Goal: Find specific page/section: Find specific page/section

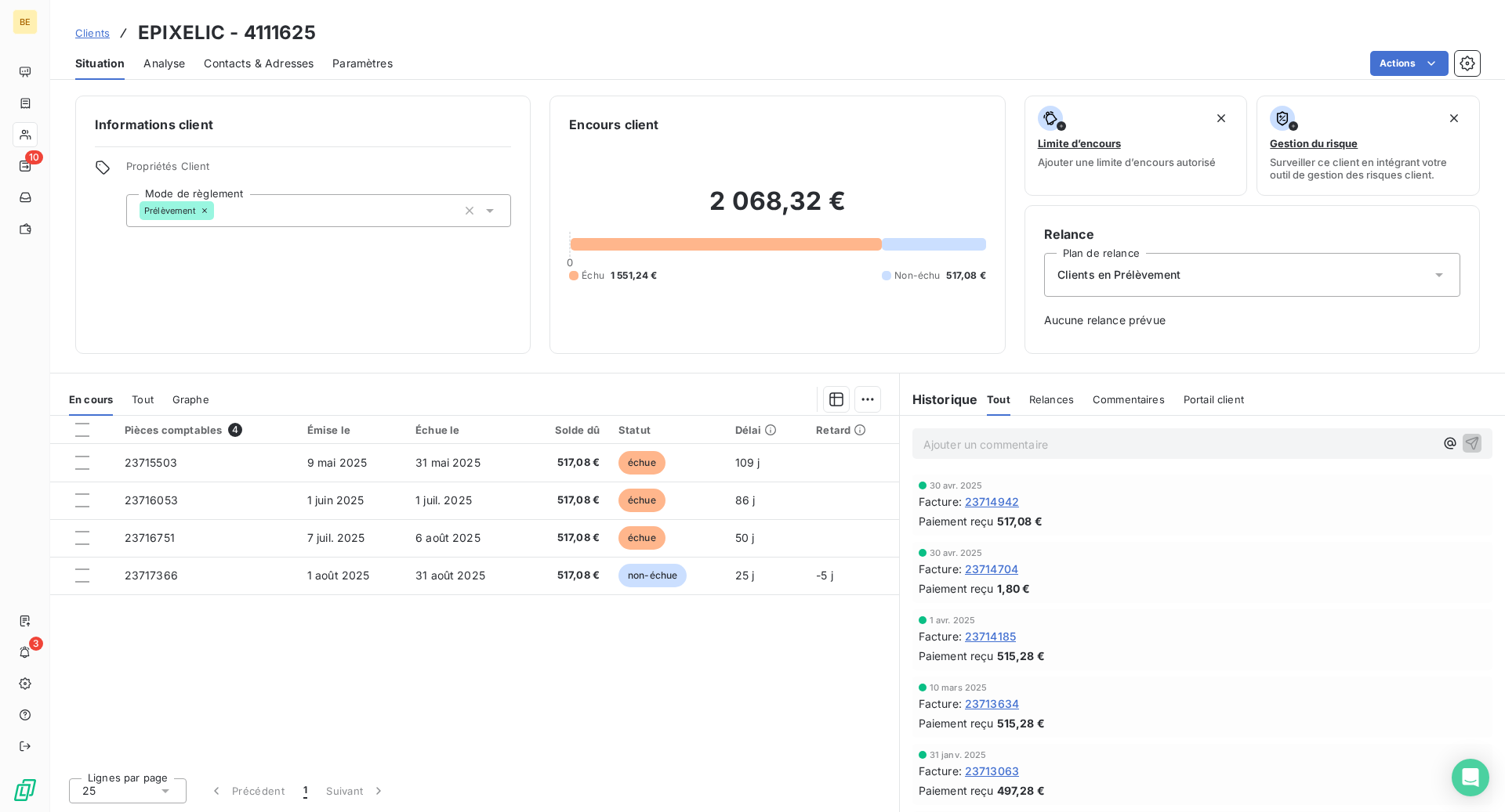
click at [99, 33] on span "Clients" at bounding box center [93, 33] width 35 height 13
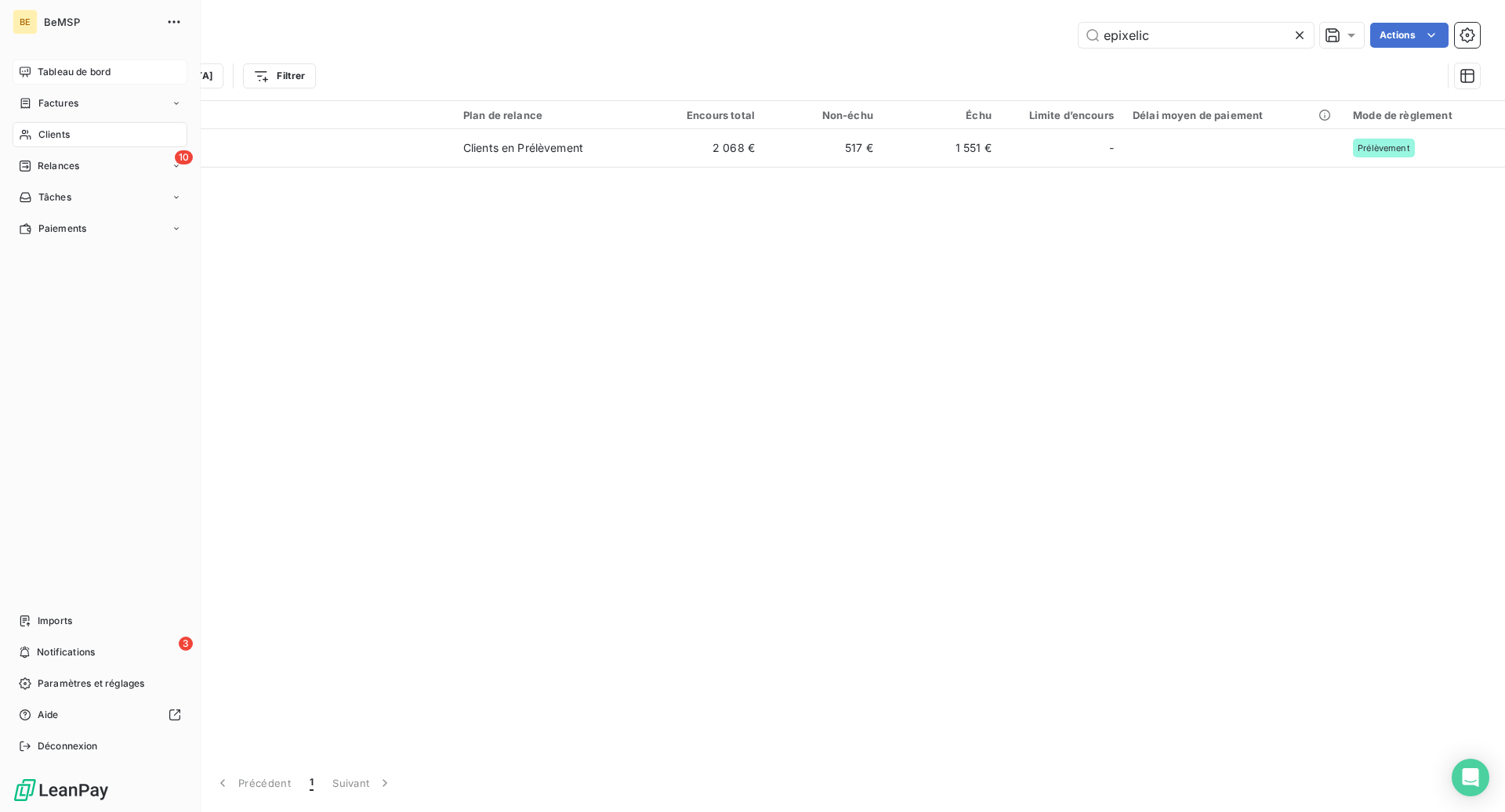
click at [62, 66] on span "Tableau de bord" at bounding box center [73, 71] width 72 height 14
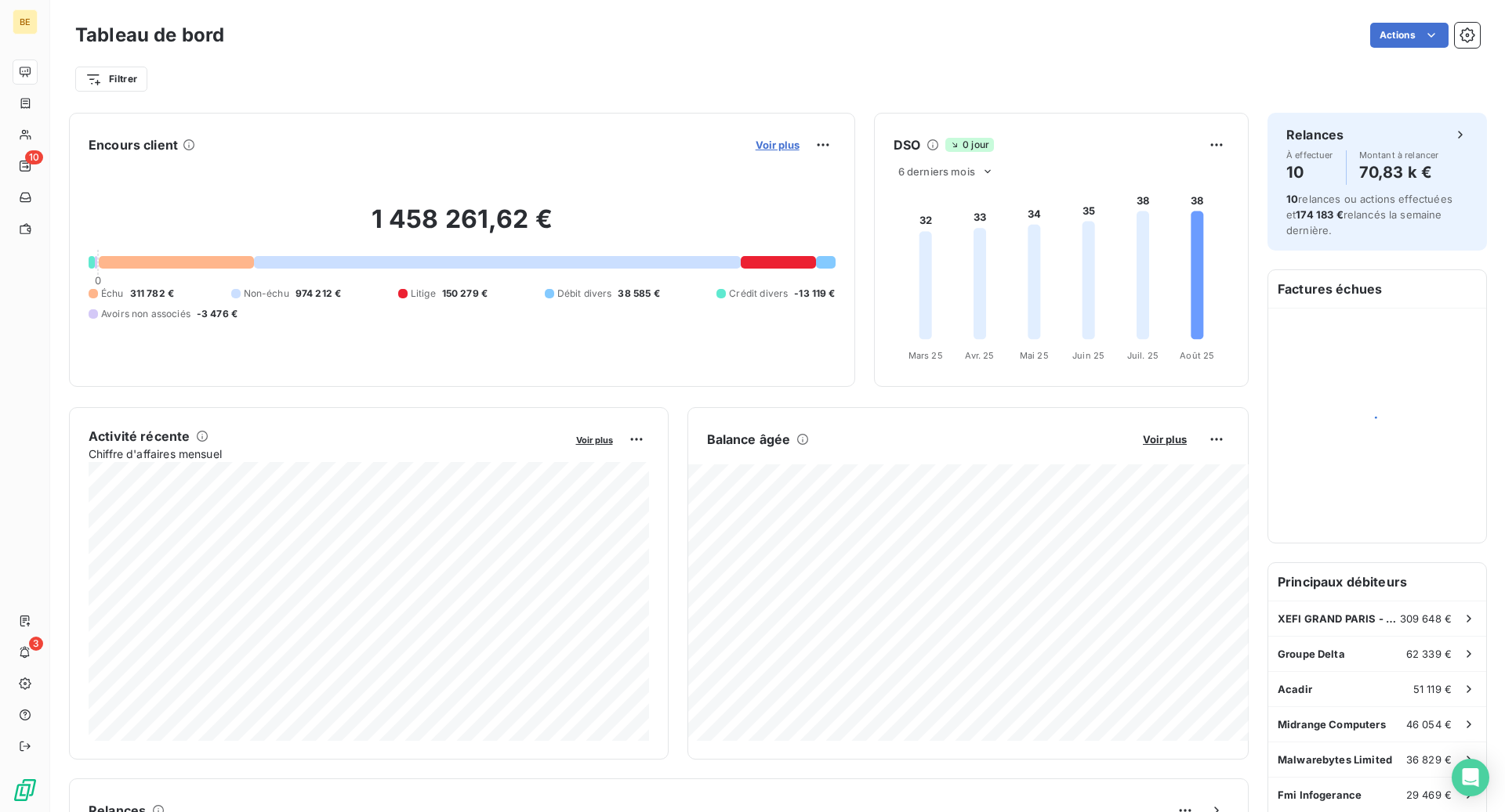
click at [778, 143] on span "Voir plus" at bounding box center [777, 145] width 43 height 13
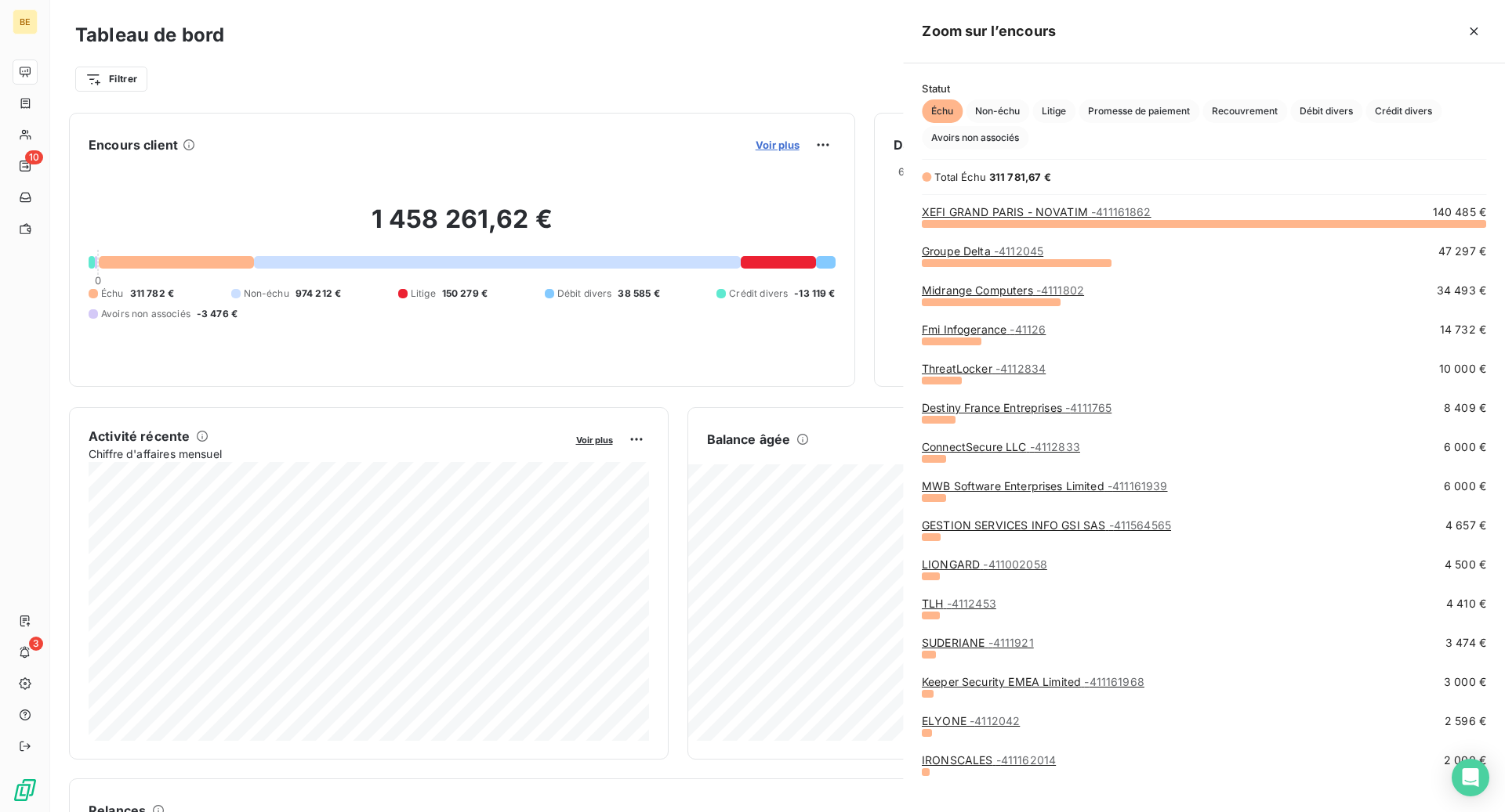
scroll to position [589, 602]
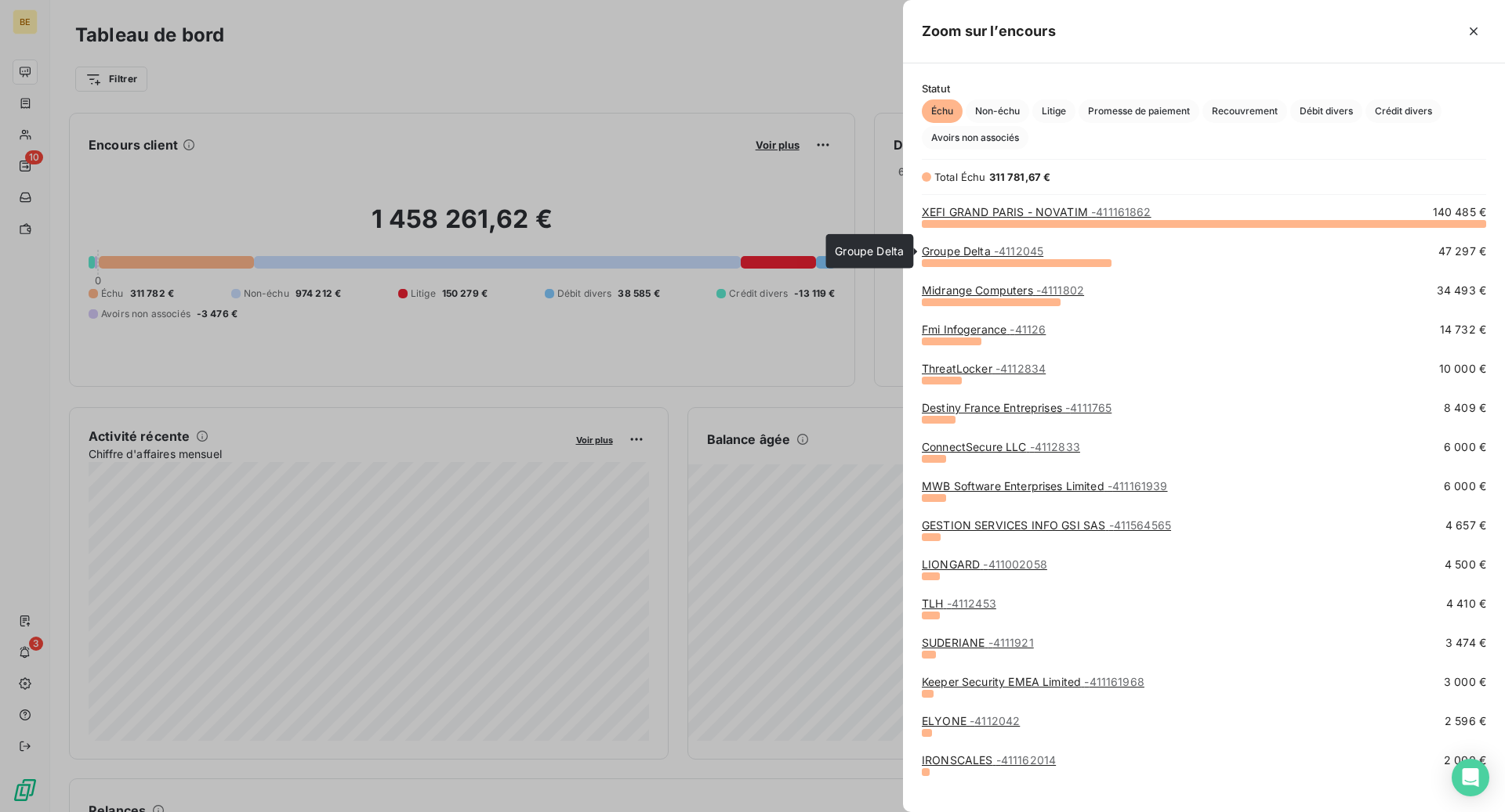
click at [976, 252] on link "Groupe Delta - 4112045" at bounding box center [982, 251] width 122 height 14
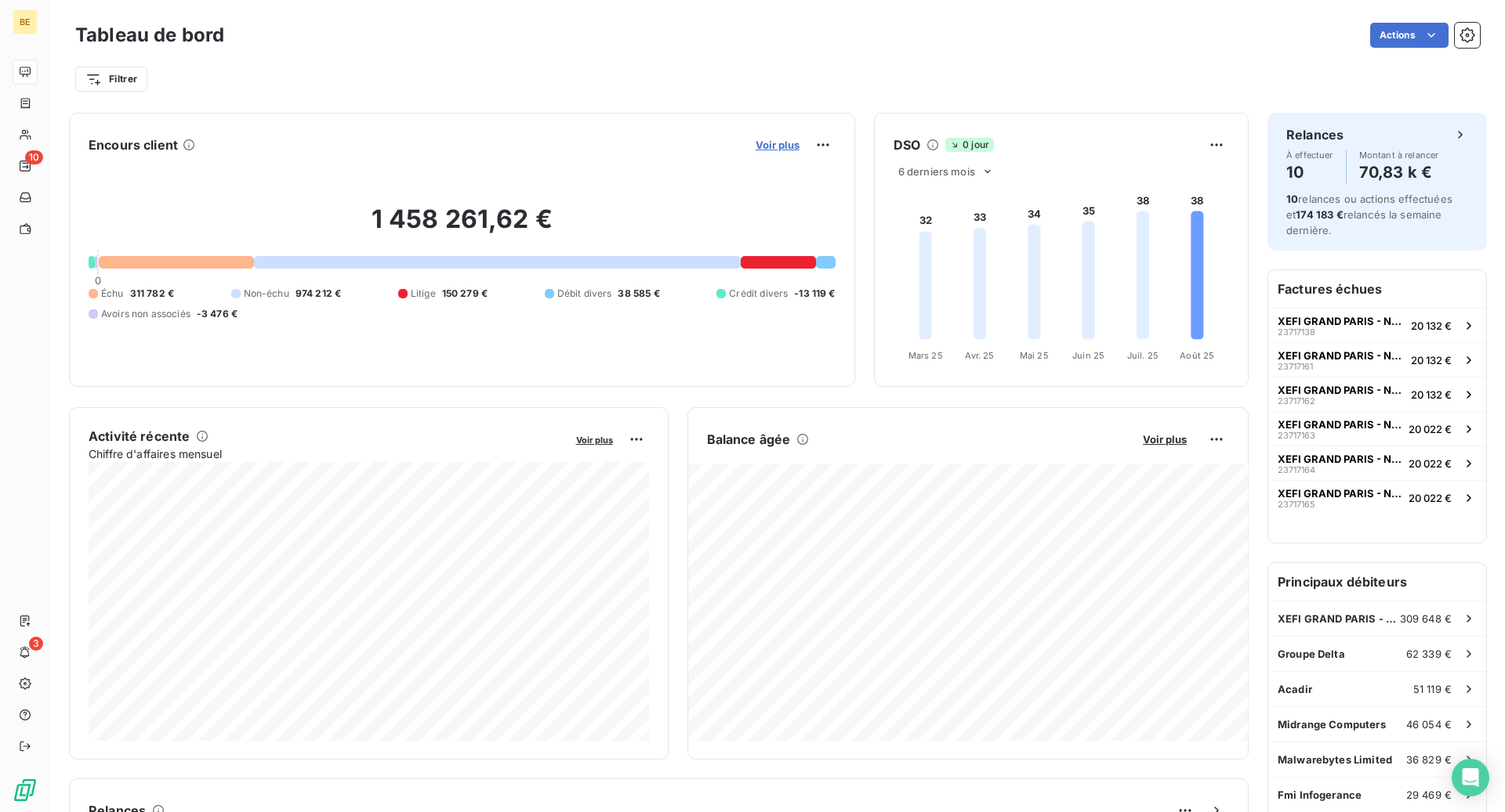
click at [784, 146] on span "Voir plus" at bounding box center [777, 145] width 43 height 13
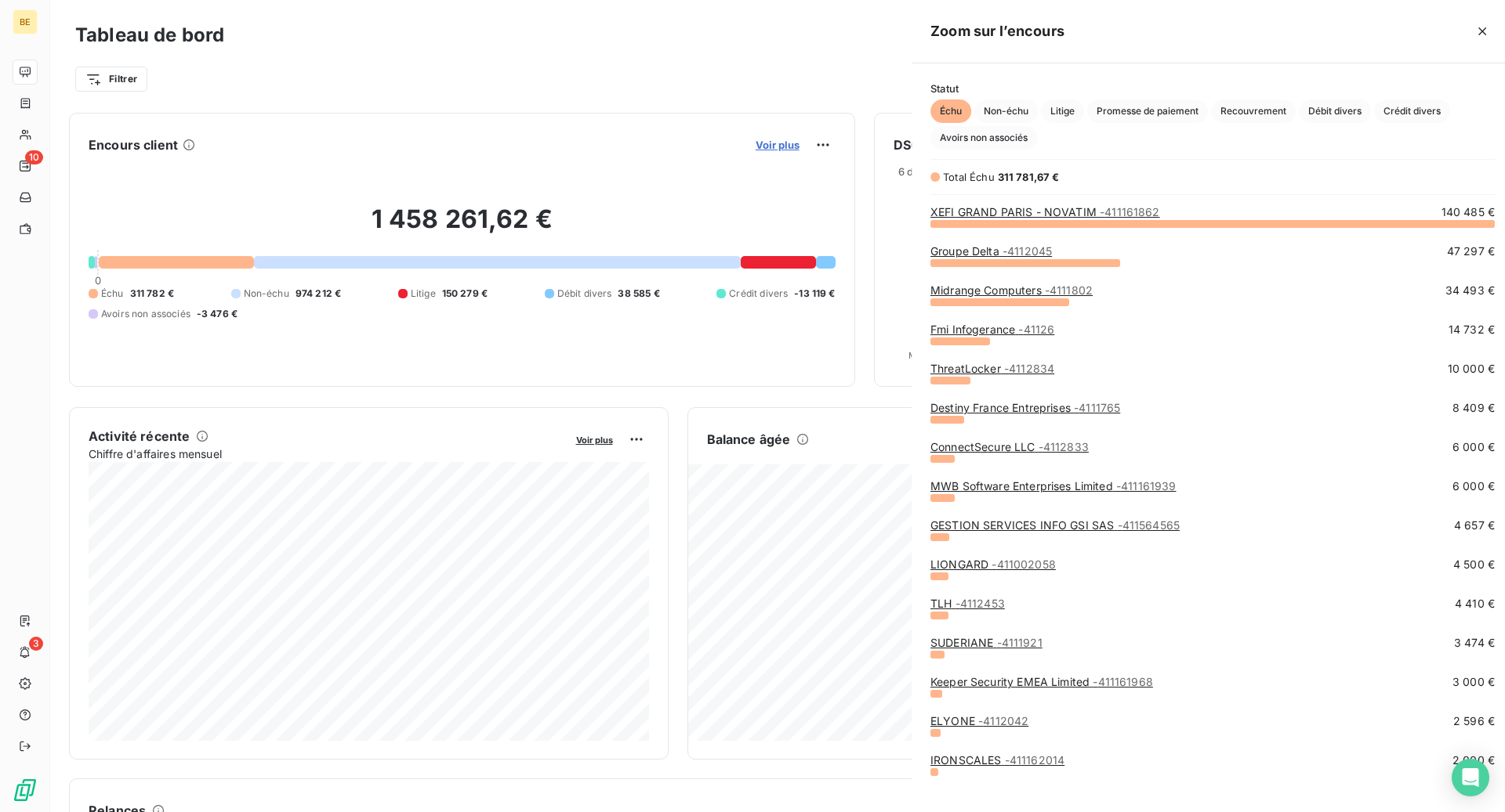
scroll to position [589, 602]
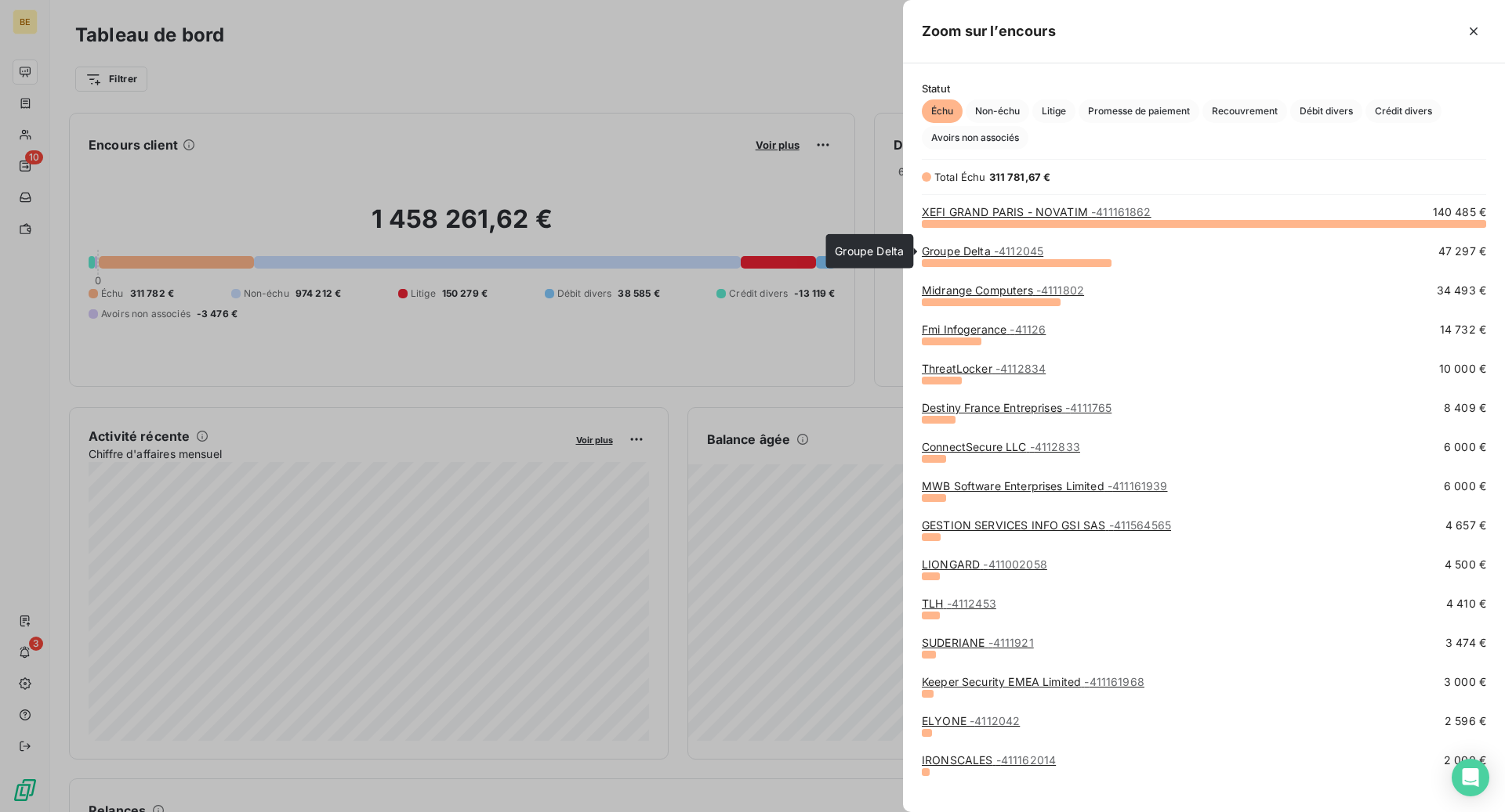
click at [966, 250] on link "Groupe Delta - 4112045" at bounding box center [982, 251] width 122 height 14
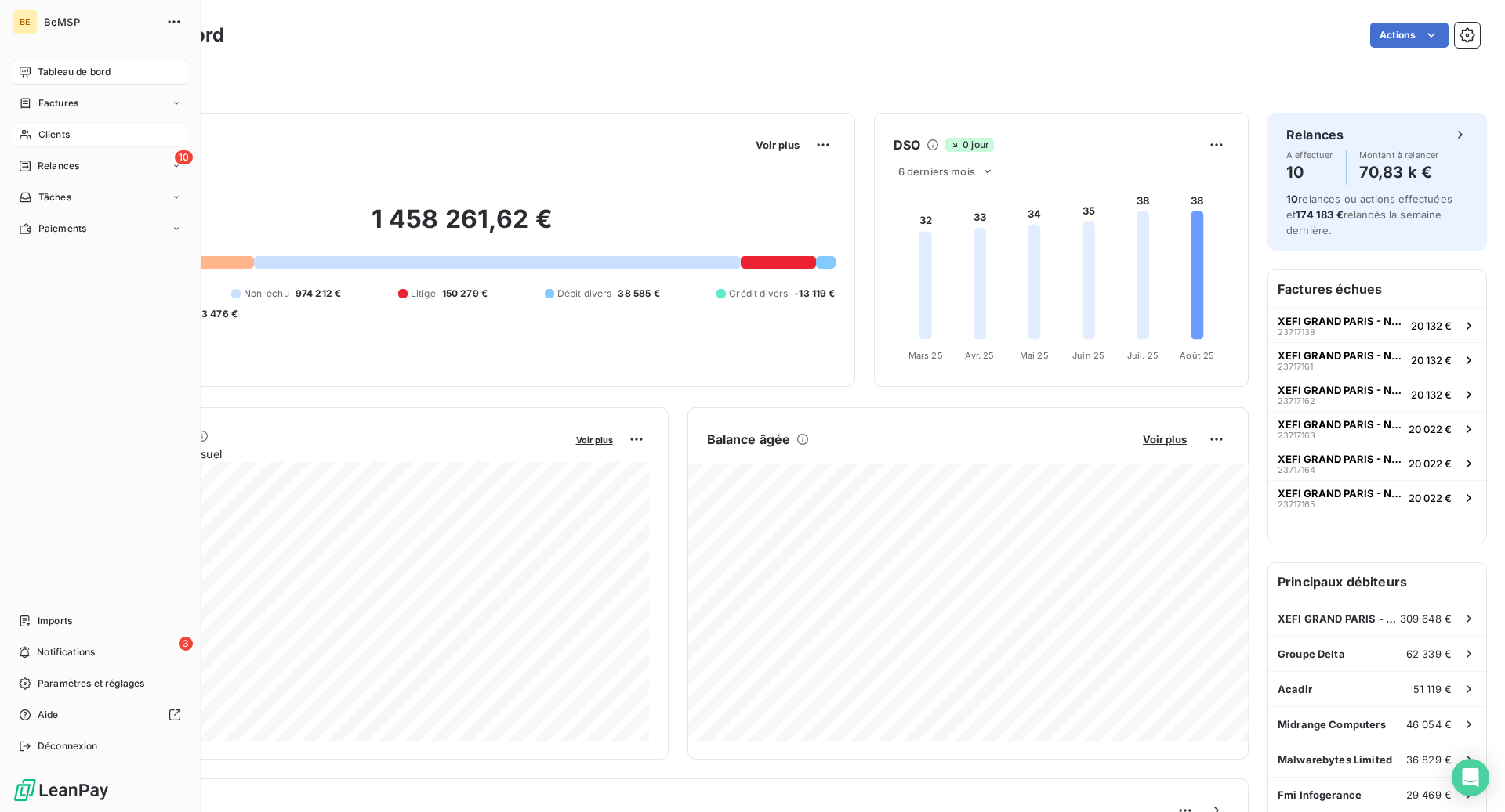
click at [59, 131] on span "Clients" at bounding box center [54, 134] width 31 height 14
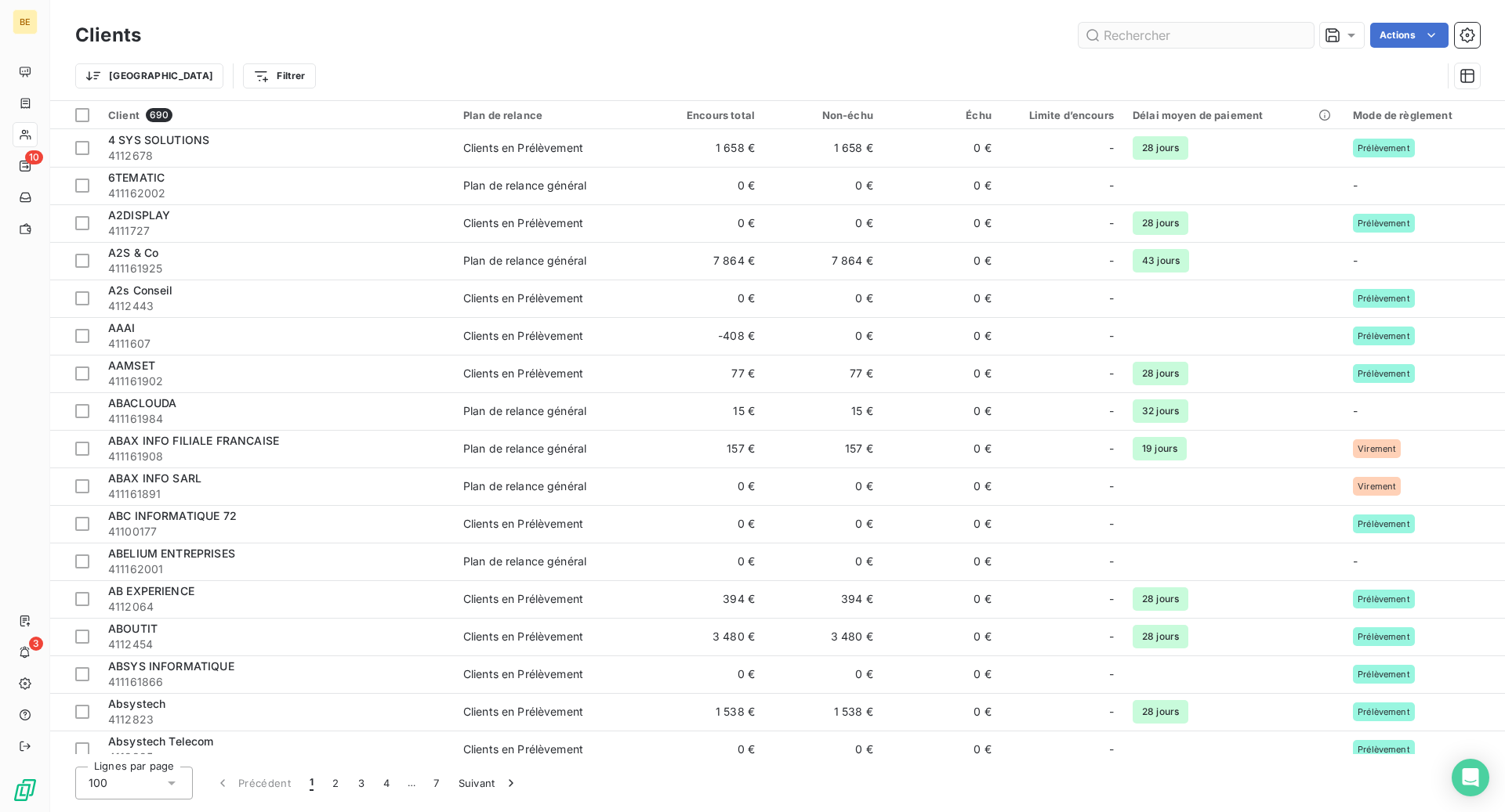
click at [1117, 33] on input "text" at bounding box center [1195, 36] width 235 height 25
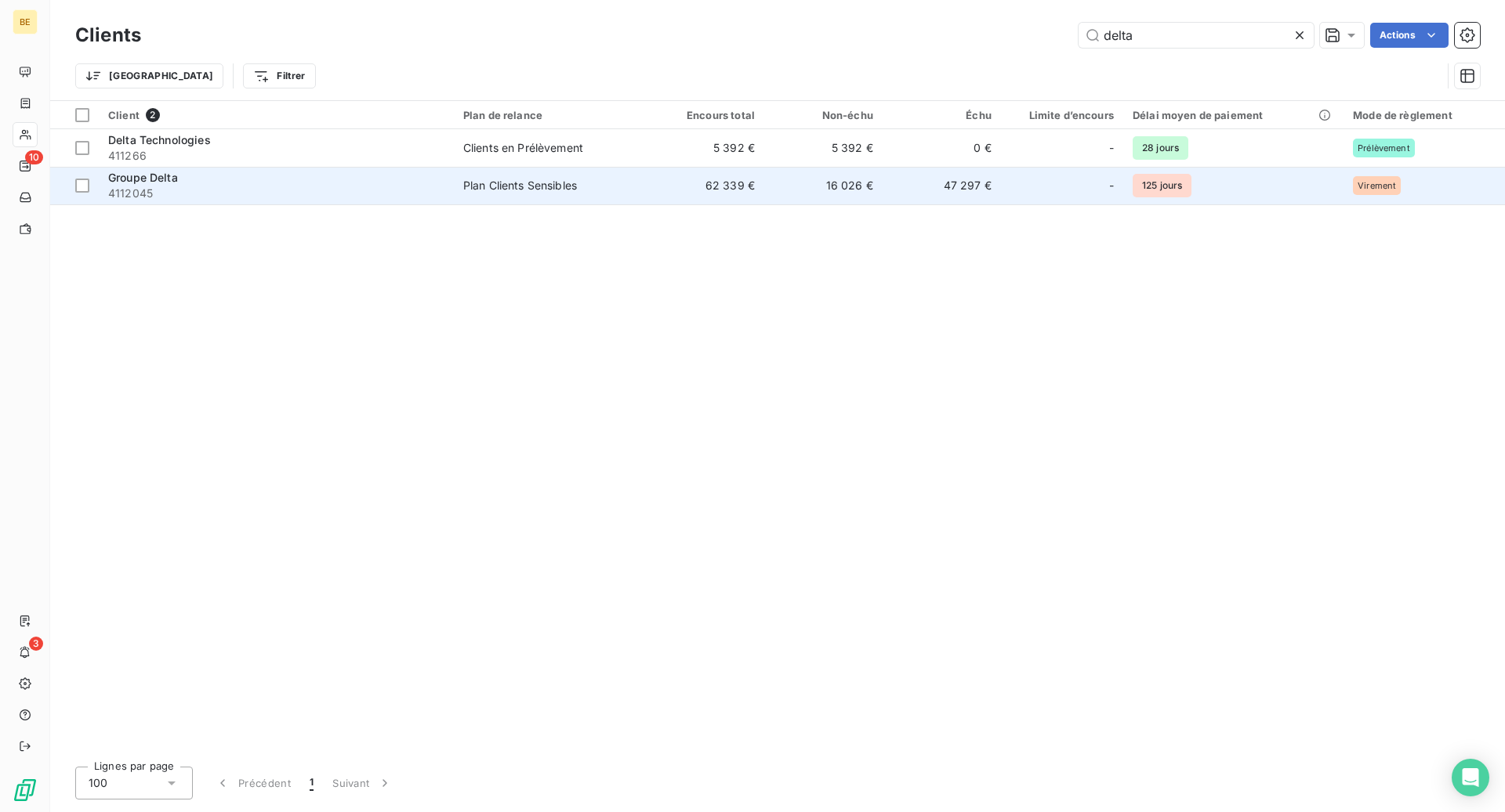
type input "delta"
click at [172, 177] on span "Groupe Delta" at bounding box center [143, 178] width 70 height 14
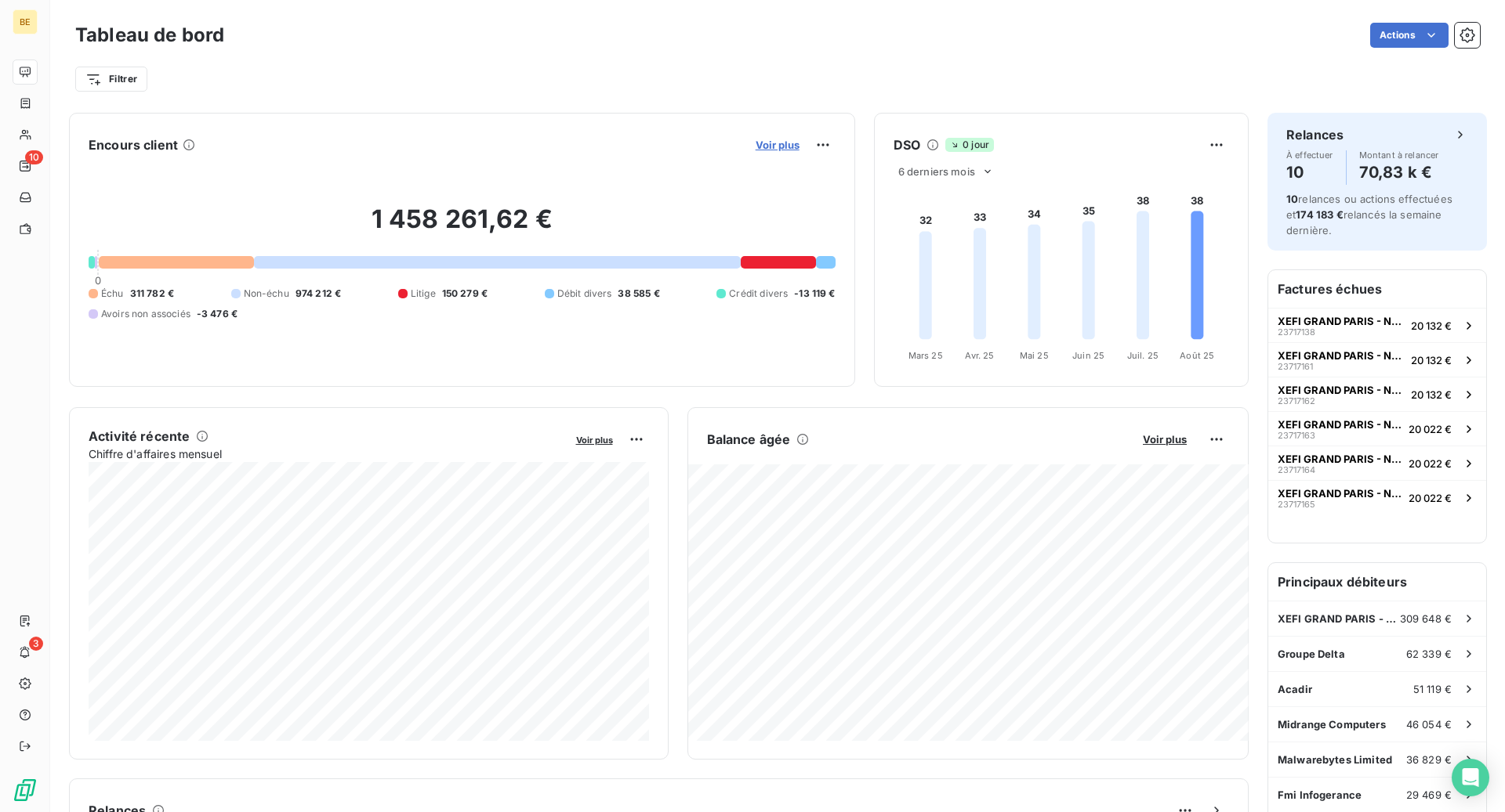
click at [785, 148] on span "Voir plus" at bounding box center [777, 145] width 43 height 13
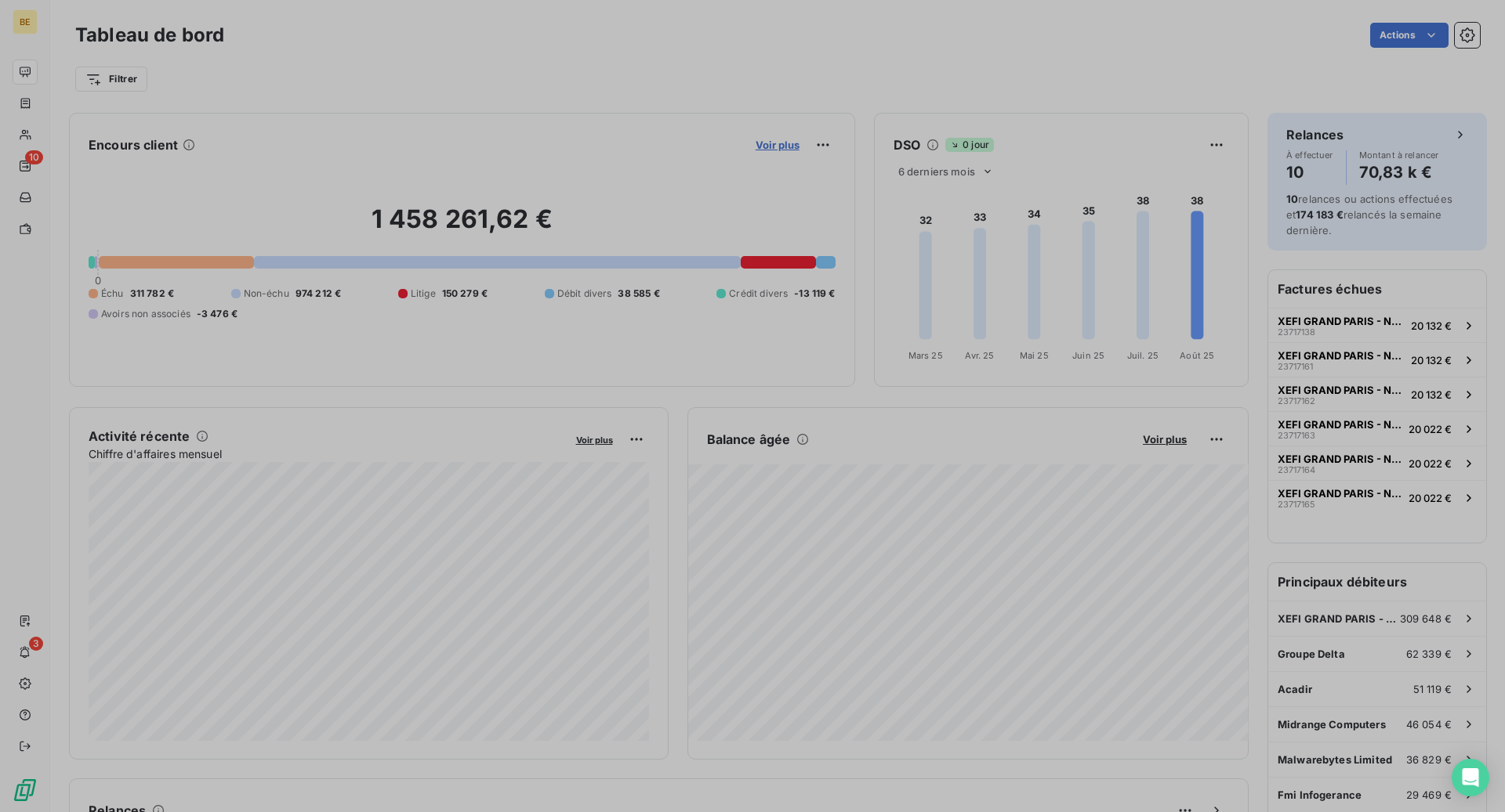
scroll to position [589, 602]
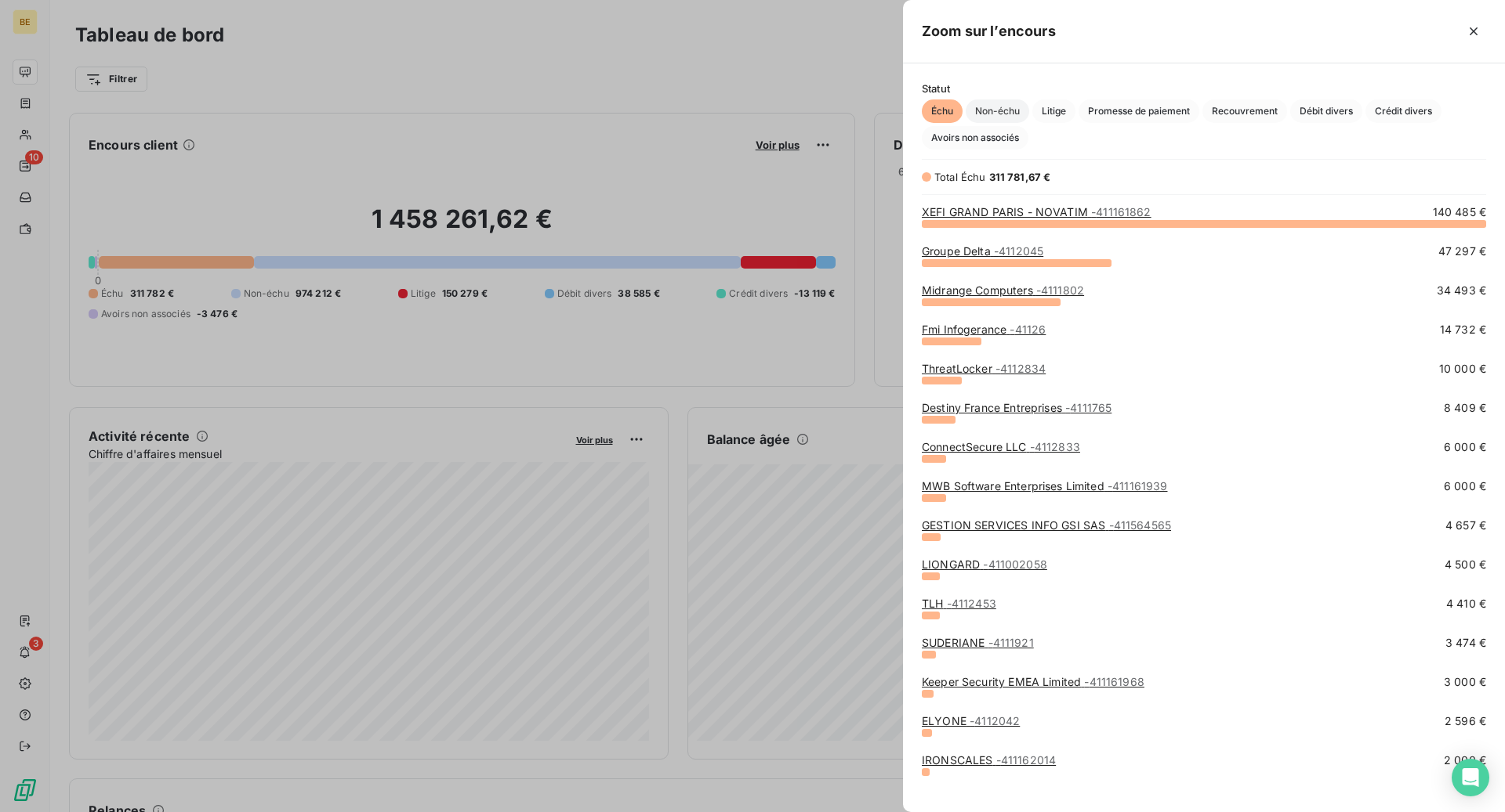
click at [1010, 111] on span "Non-échu" at bounding box center [997, 111] width 64 height 23
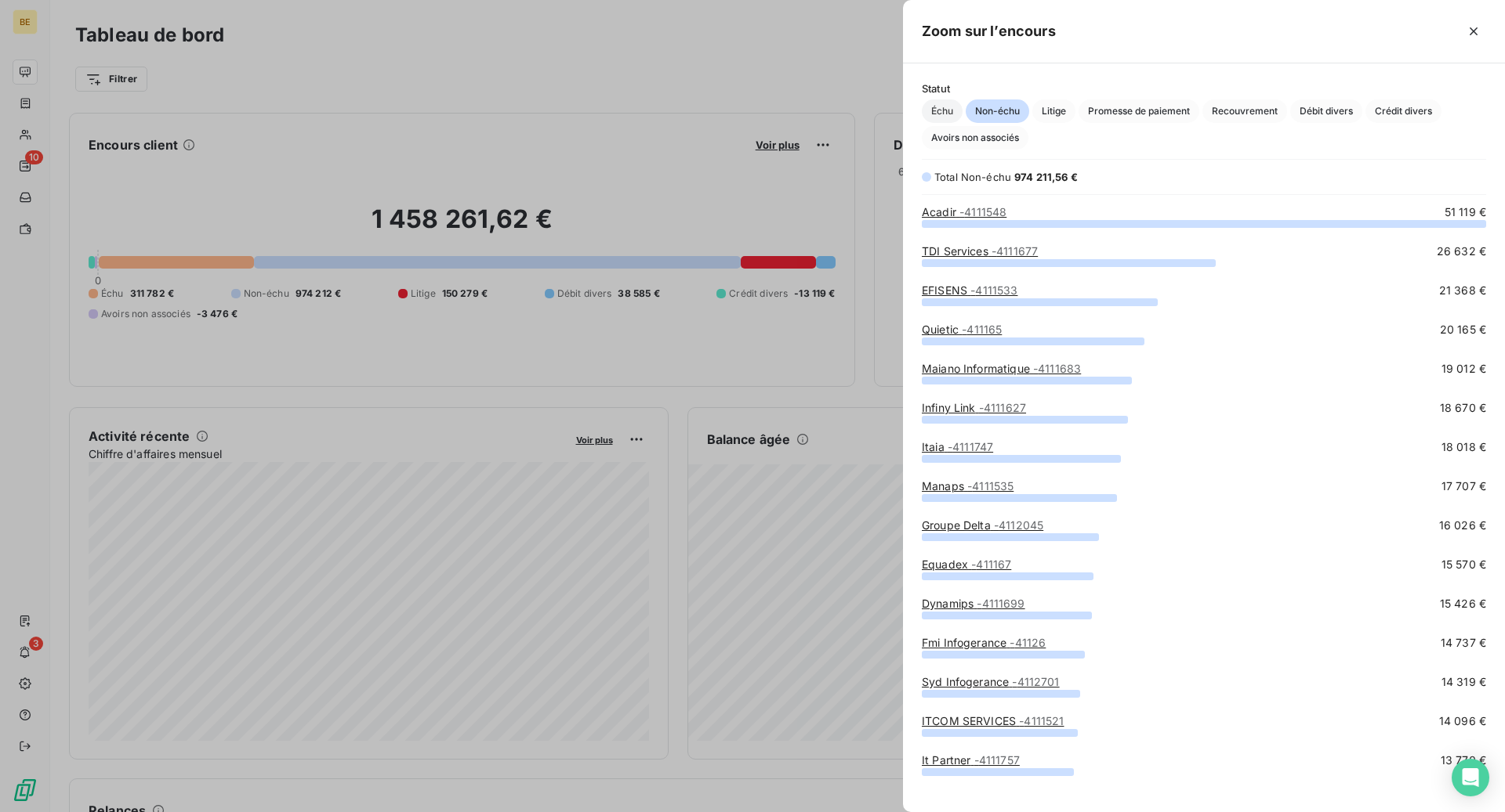
click at [955, 111] on span "Échu" at bounding box center [942, 111] width 41 height 23
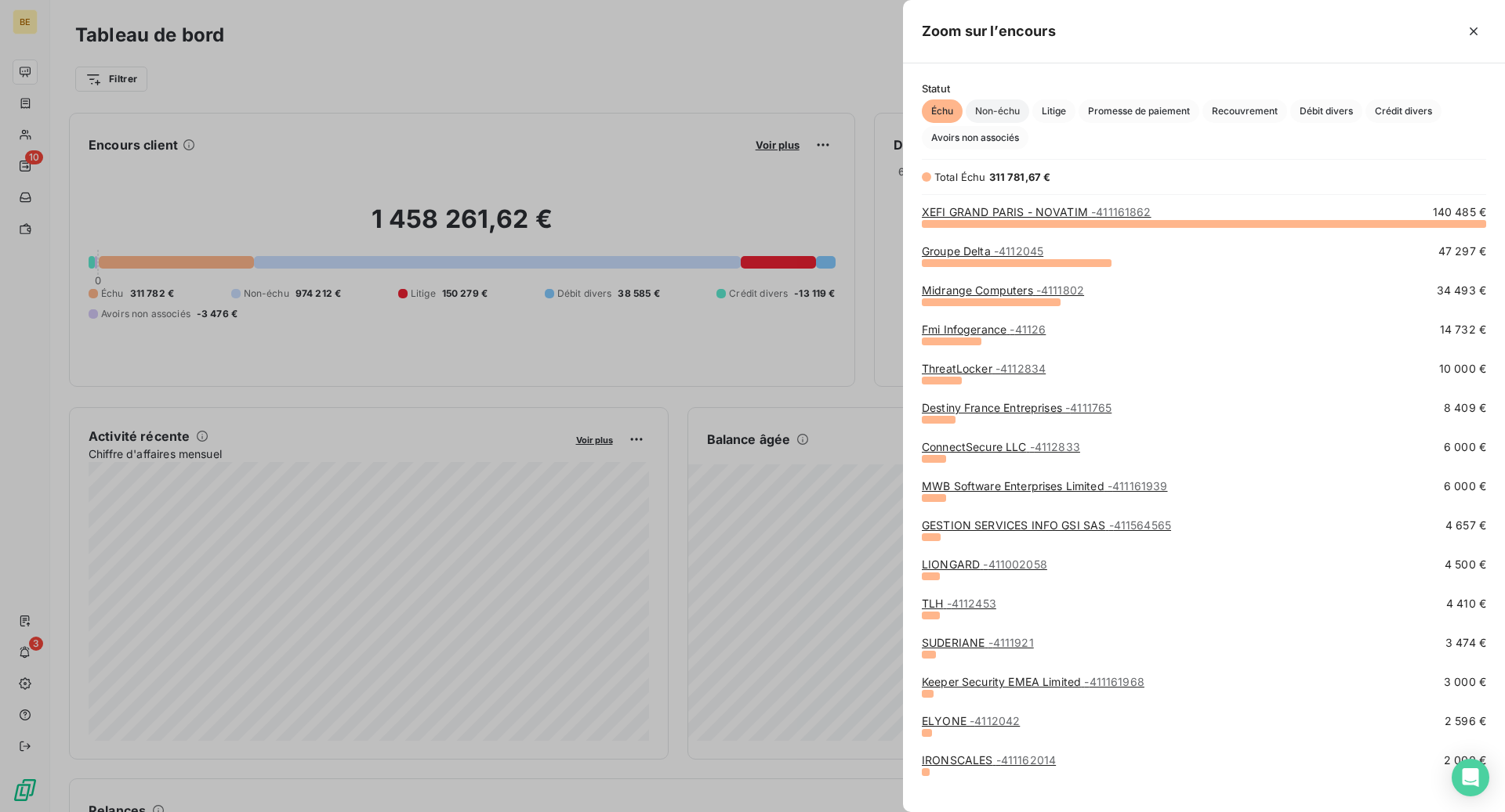
click at [1004, 111] on span "Non-échu" at bounding box center [997, 111] width 64 height 23
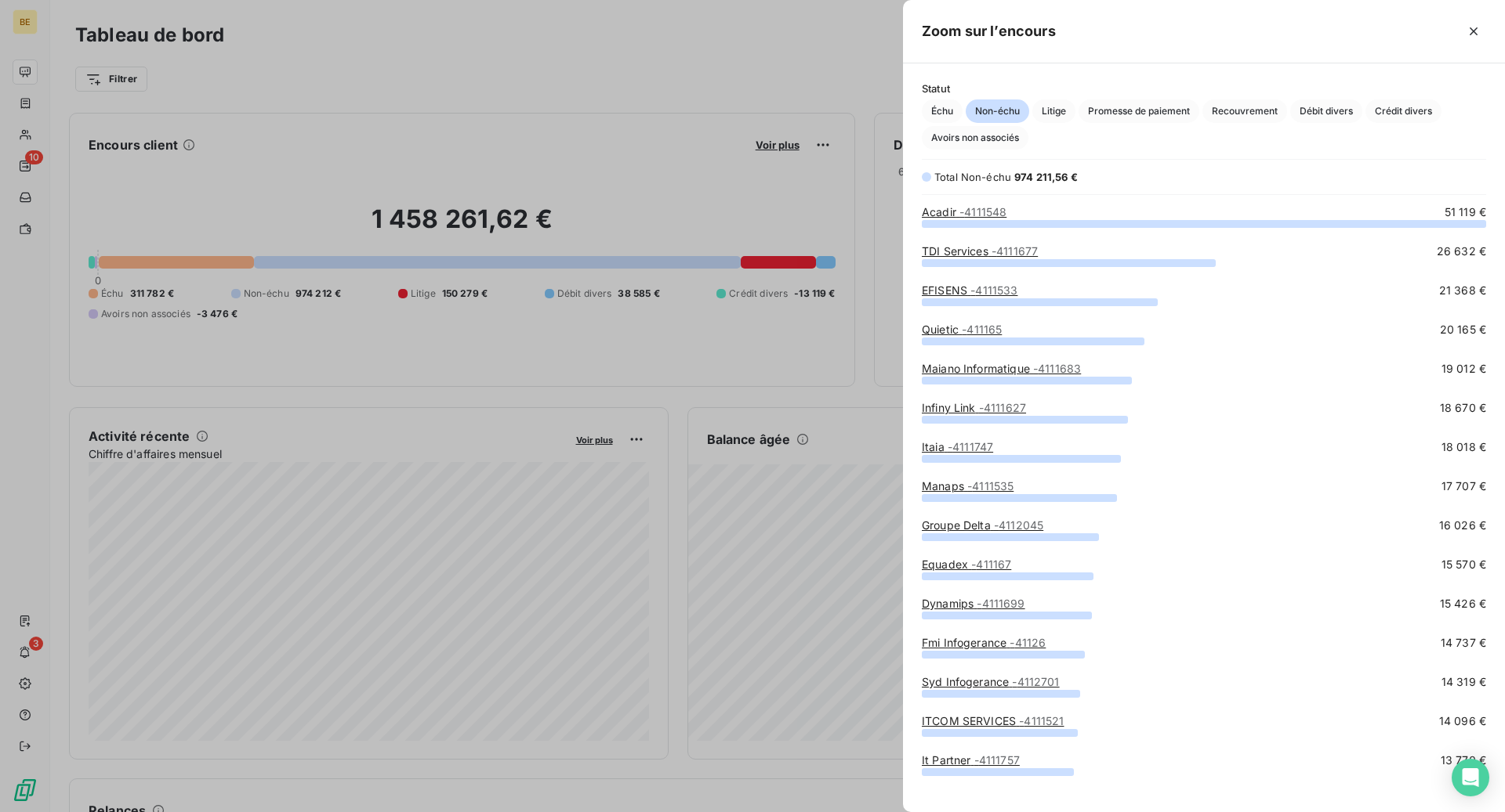
click at [982, 515] on div "Manaps - 4111535 17 707 €" at bounding box center [1204, 498] width 564 height 40
click at [978, 521] on link "Groupe Delta - 4112045" at bounding box center [982, 525] width 122 height 14
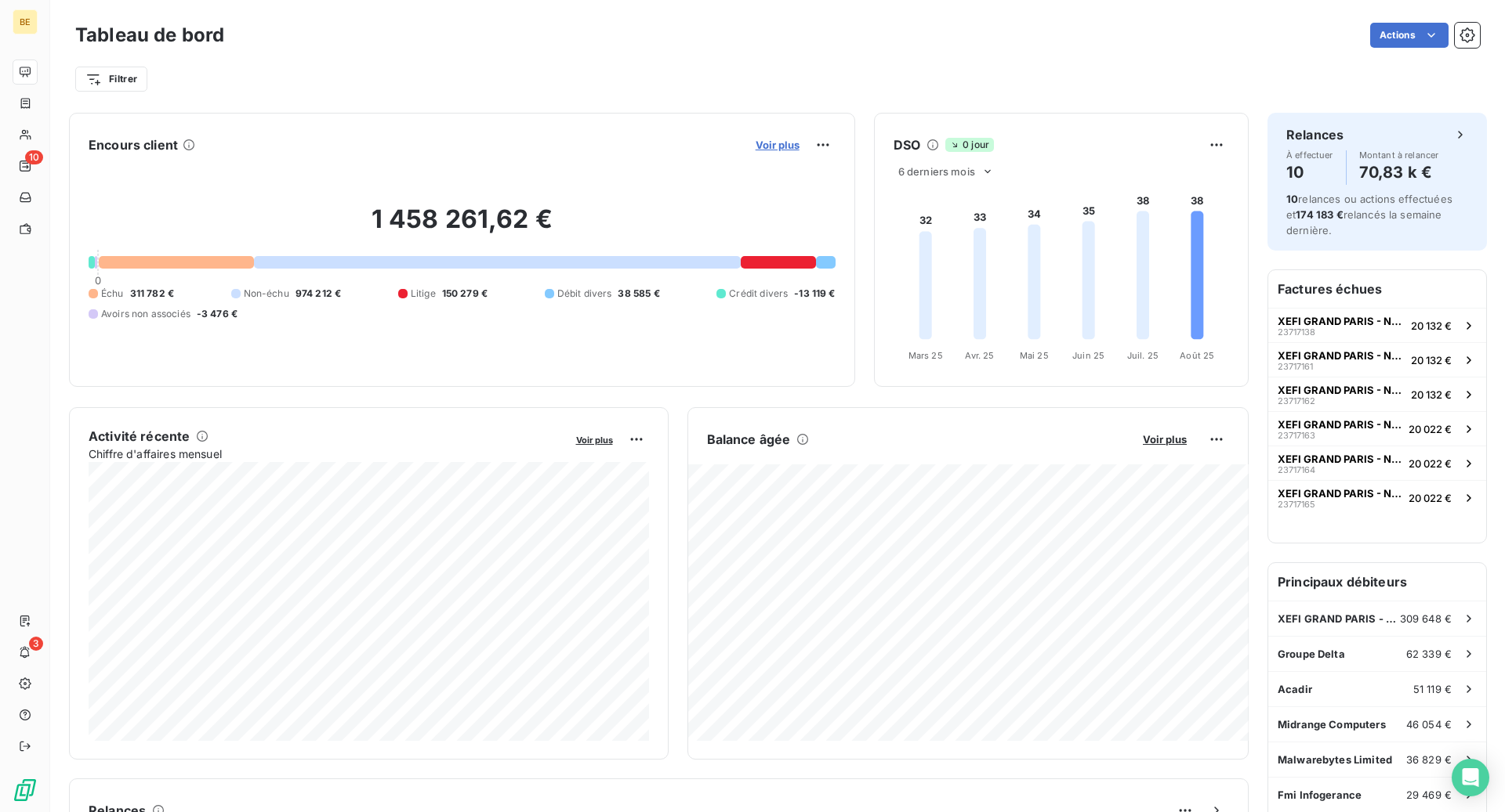
click at [781, 148] on span "Voir plus" at bounding box center [777, 145] width 43 height 13
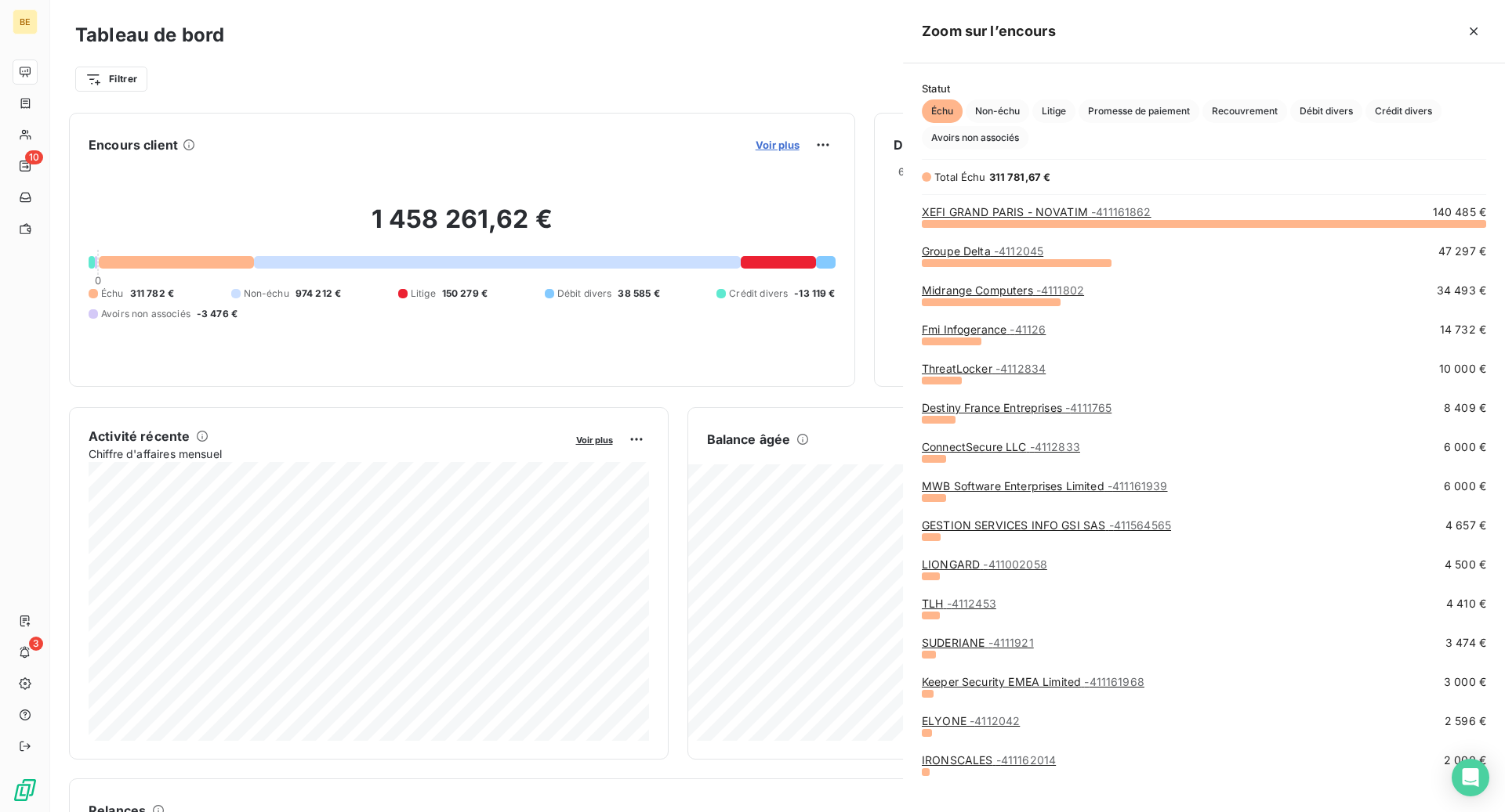
scroll to position [589, 602]
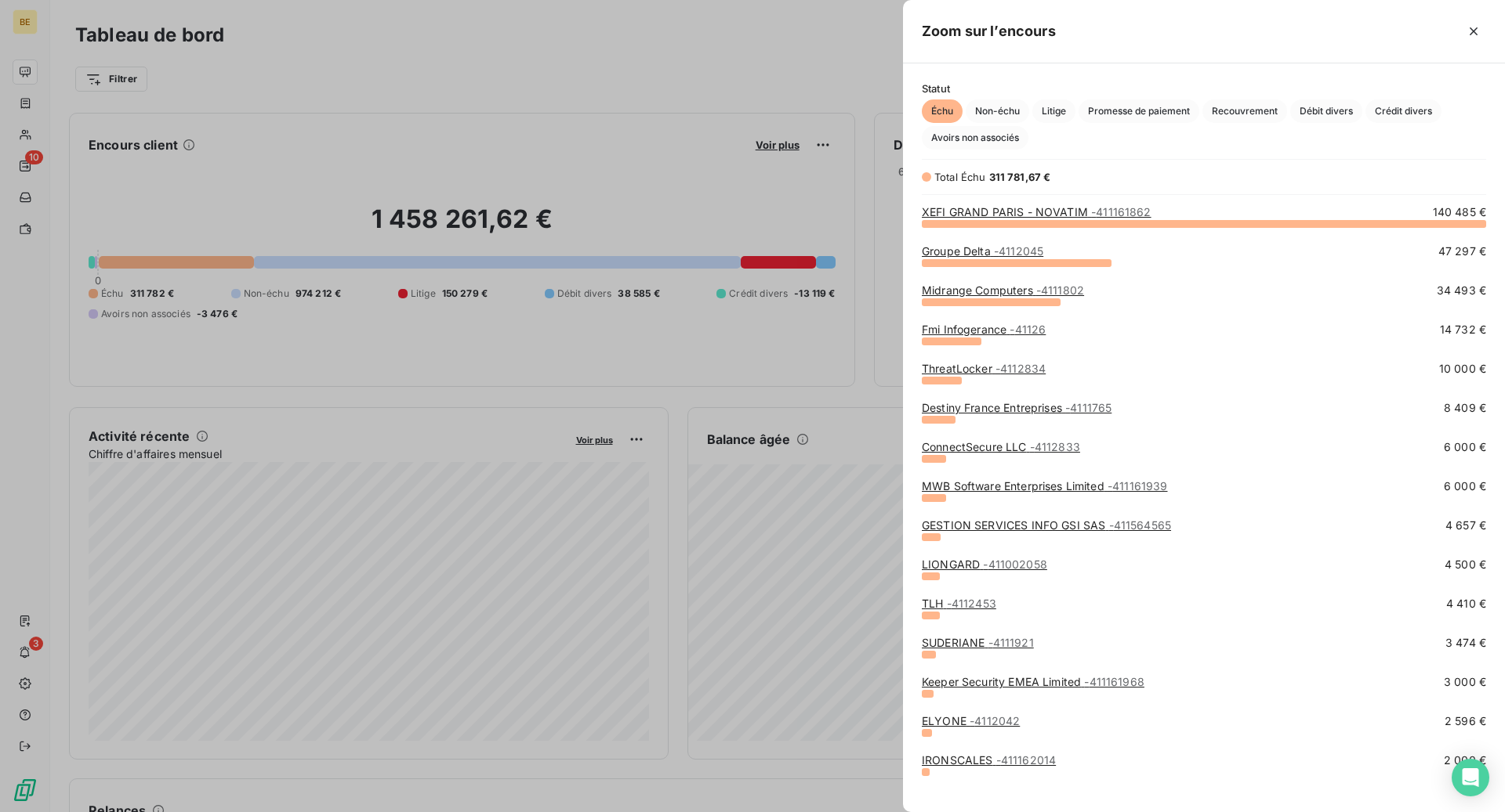
click at [1025, 218] on div "XEFI GRAND PARIS - NOVATIM - 411161862" at bounding box center [1036, 212] width 230 height 15
click at [1008, 208] on link "XEFI GRAND PARIS - NOVATIM - 411161862" at bounding box center [1036, 212] width 230 height 14
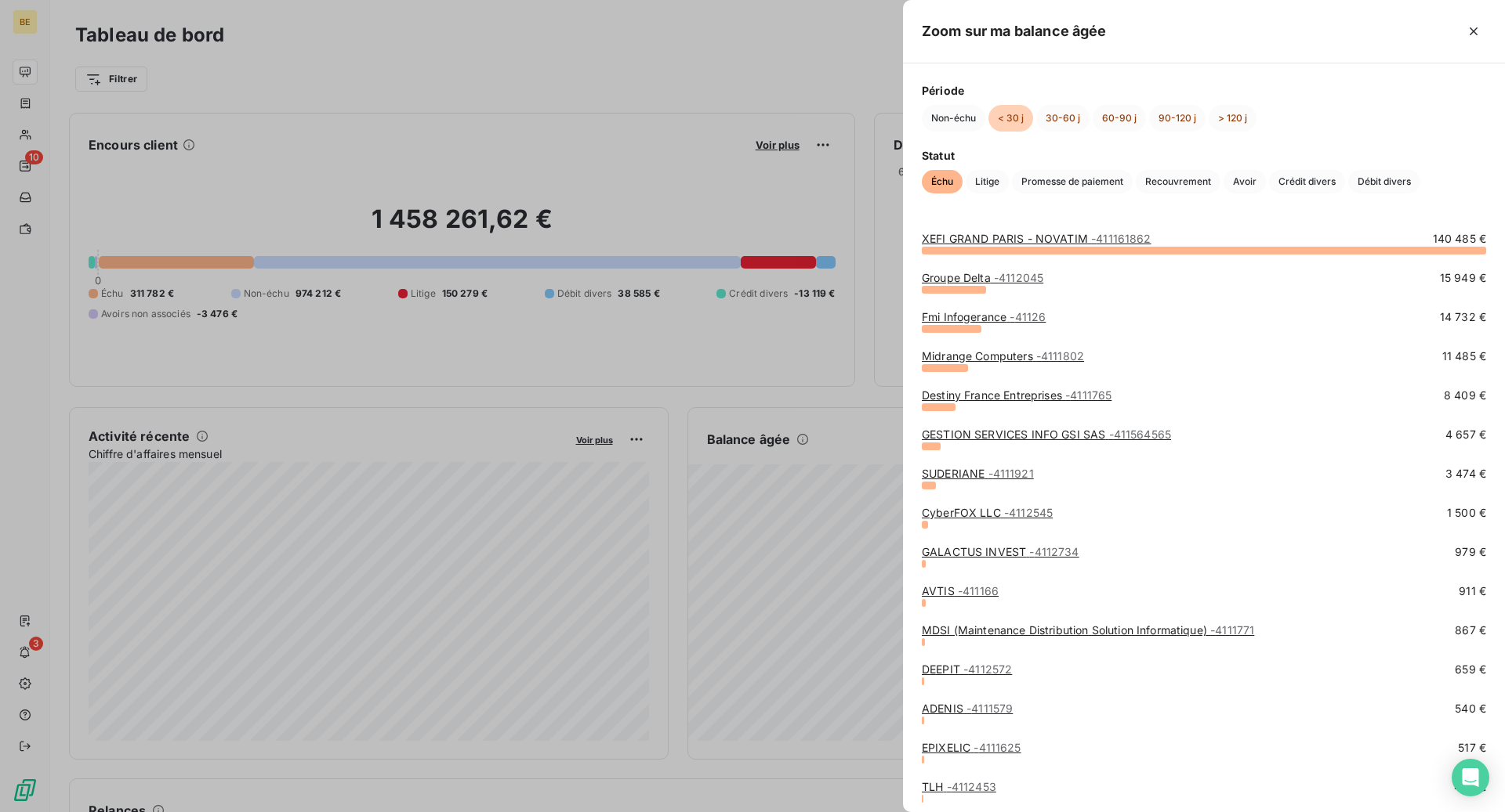
click at [1011, 239] on link "XEFI GRAND PARIS - NOVATIM - 411161862" at bounding box center [1036, 238] width 230 height 14
